Goal: Task Accomplishment & Management: Use online tool/utility

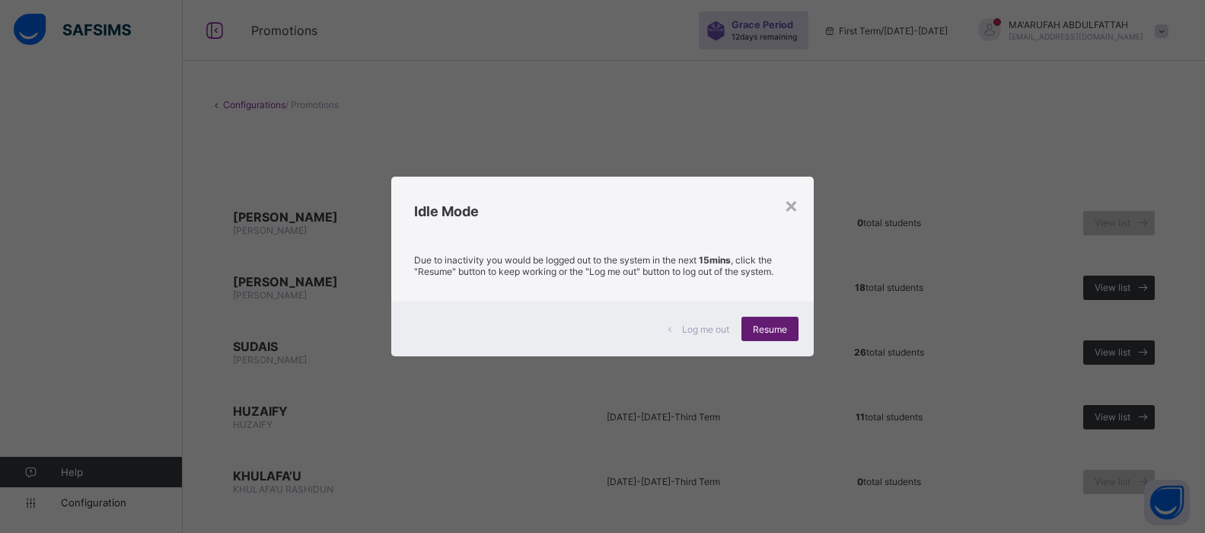
click at [757, 330] on span "Resume" at bounding box center [770, 329] width 34 height 11
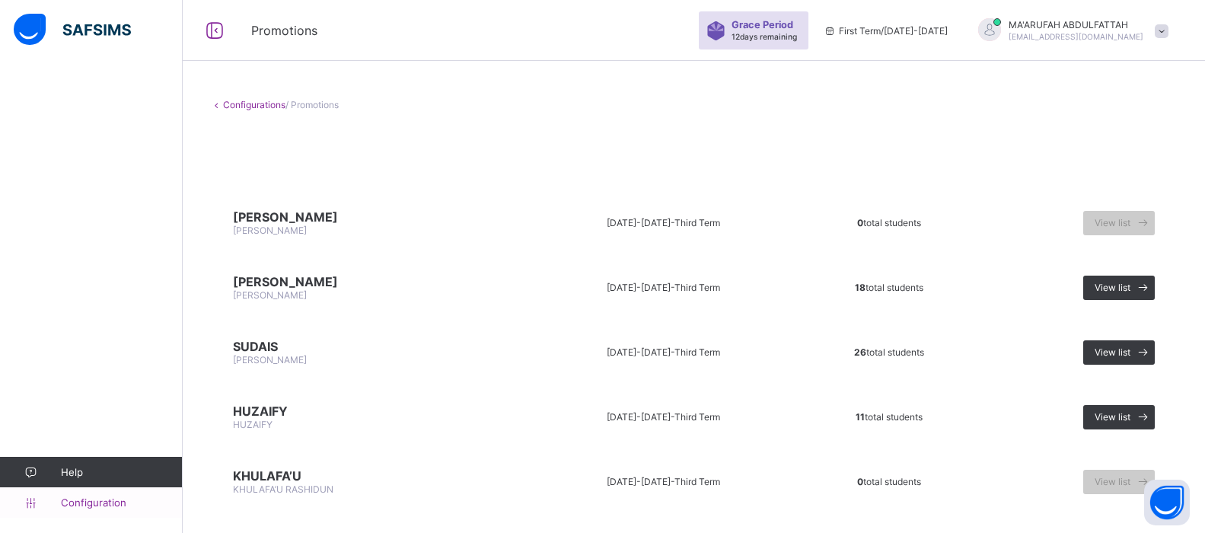
click at [94, 506] on span "Configuration" at bounding box center [121, 502] width 121 height 12
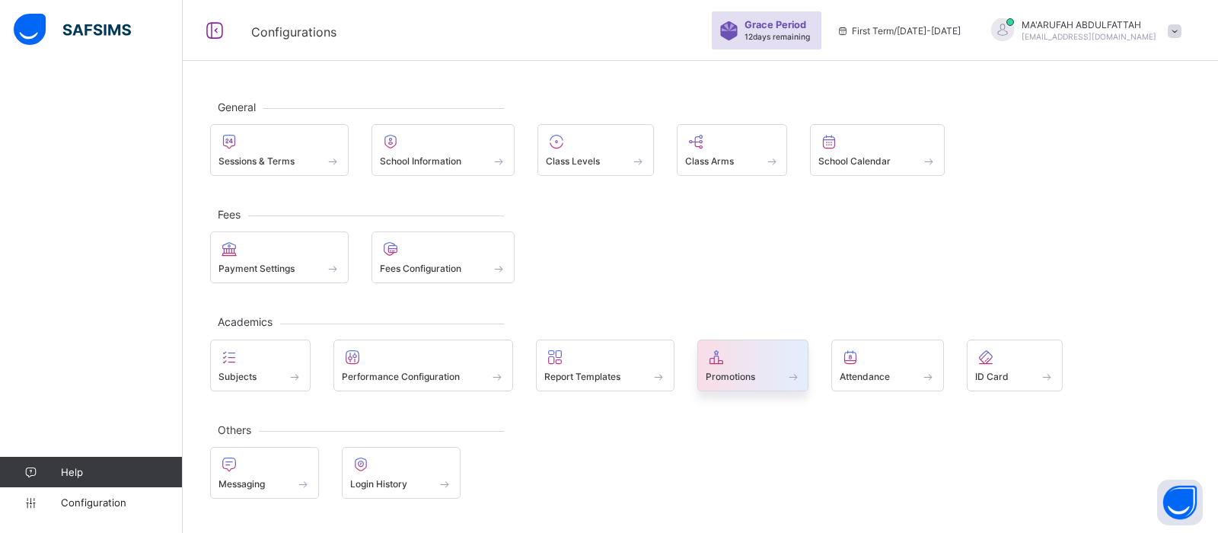
click at [758, 353] on div at bounding box center [753, 357] width 95 height 18
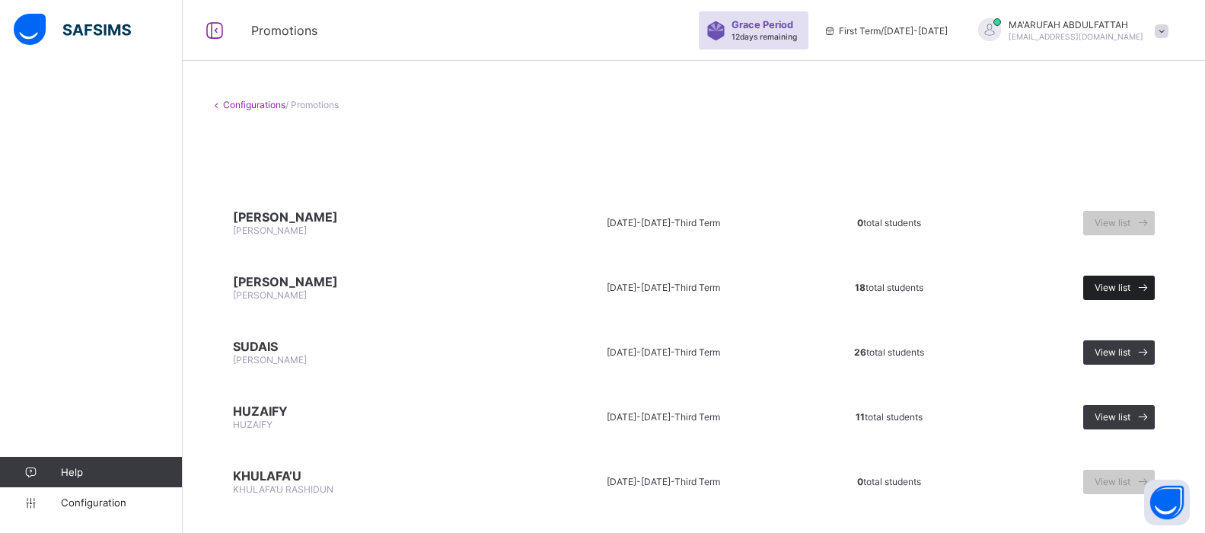
click at [1119, 286] on span "View list" at bounding box center [1113, 287] width 36 height 11
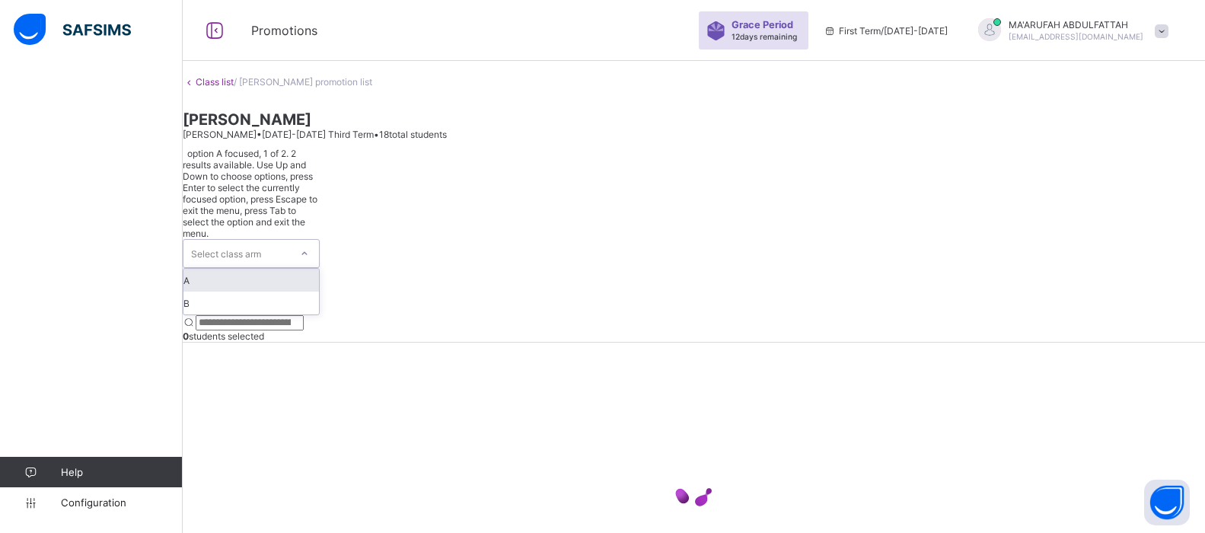
click at [308, 252] on icon at bounding box center [304, 253] width 5 height 3
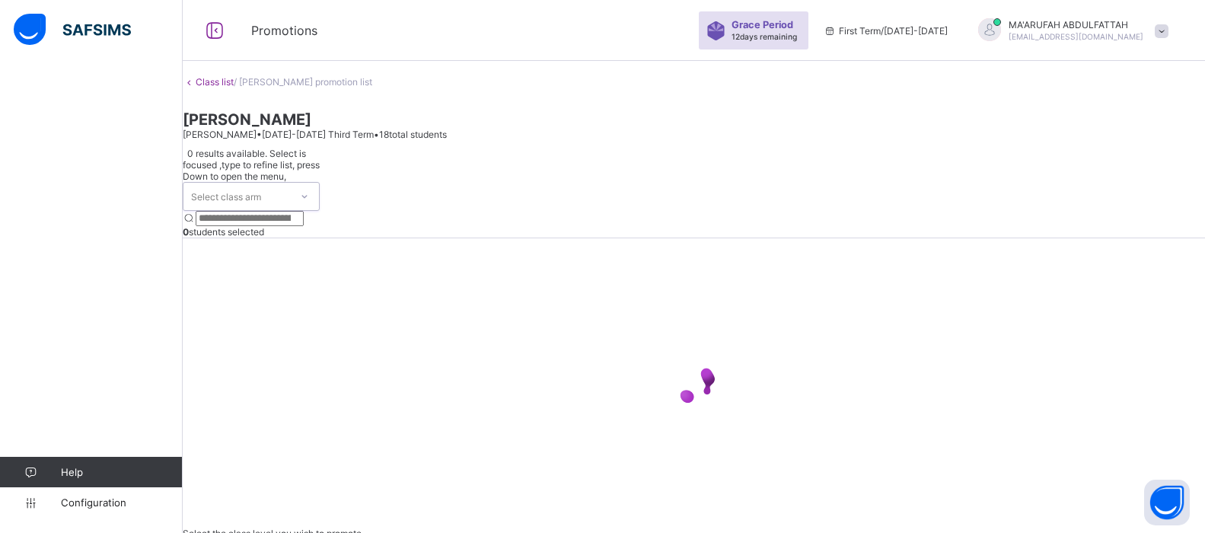
click at [309, 189] on icon at bounding box center [304, 196] width 9 height 15
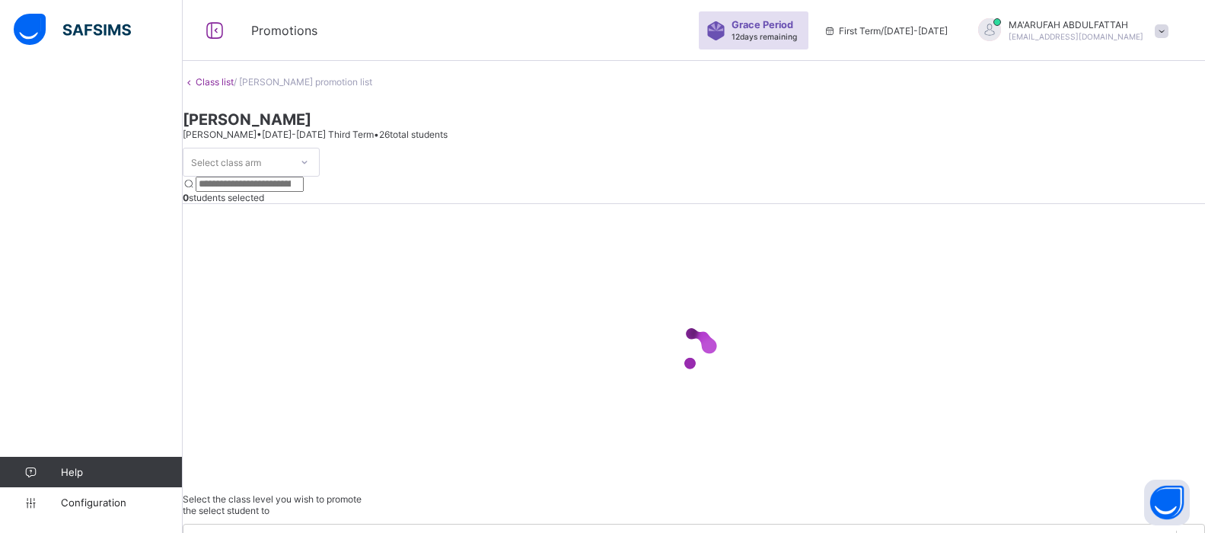
click at [309, 165] on icon at bounding box center [304, 162] width 9 height 15
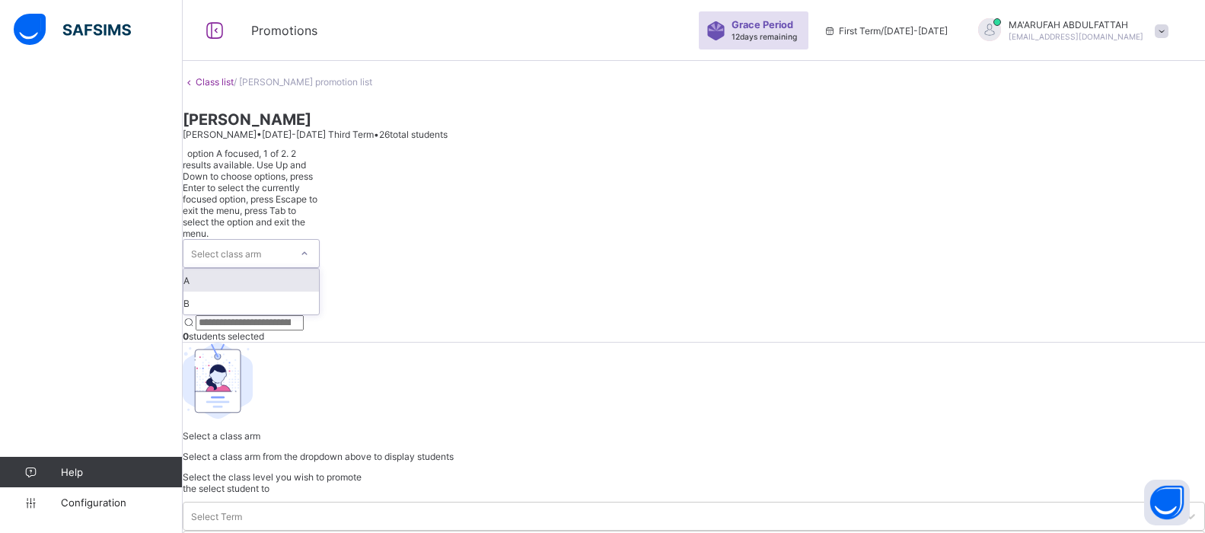
click at [291, 269] on div "A" at bounding box center [251, 280] width 136 height 23
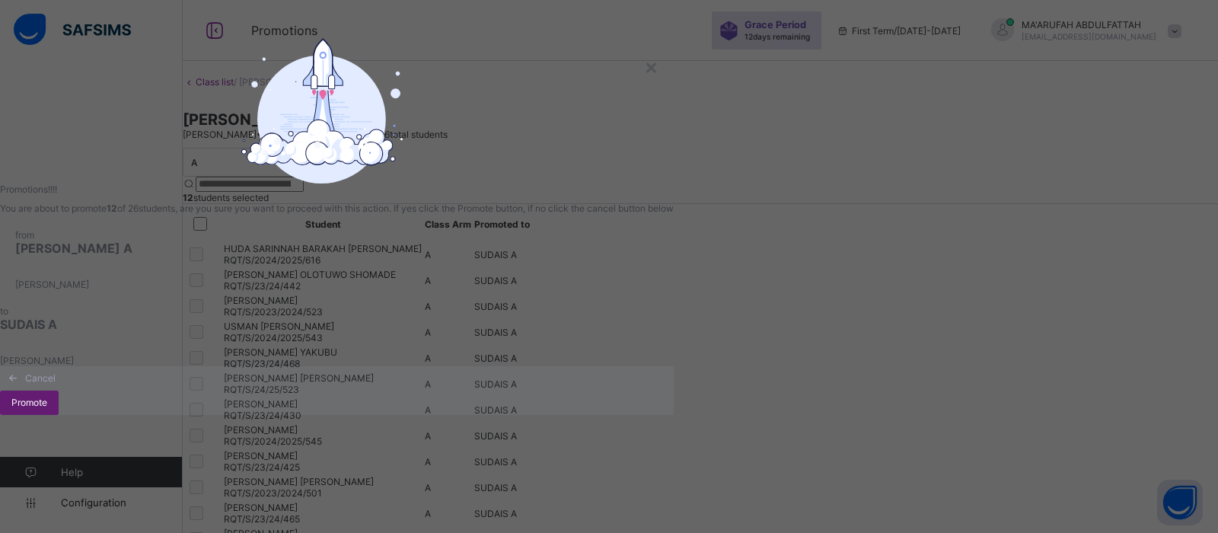
click at [47, 408] on span "Promote" at bounding box center [29, 402] width 36 height 11
